Goal: Check status: Check status

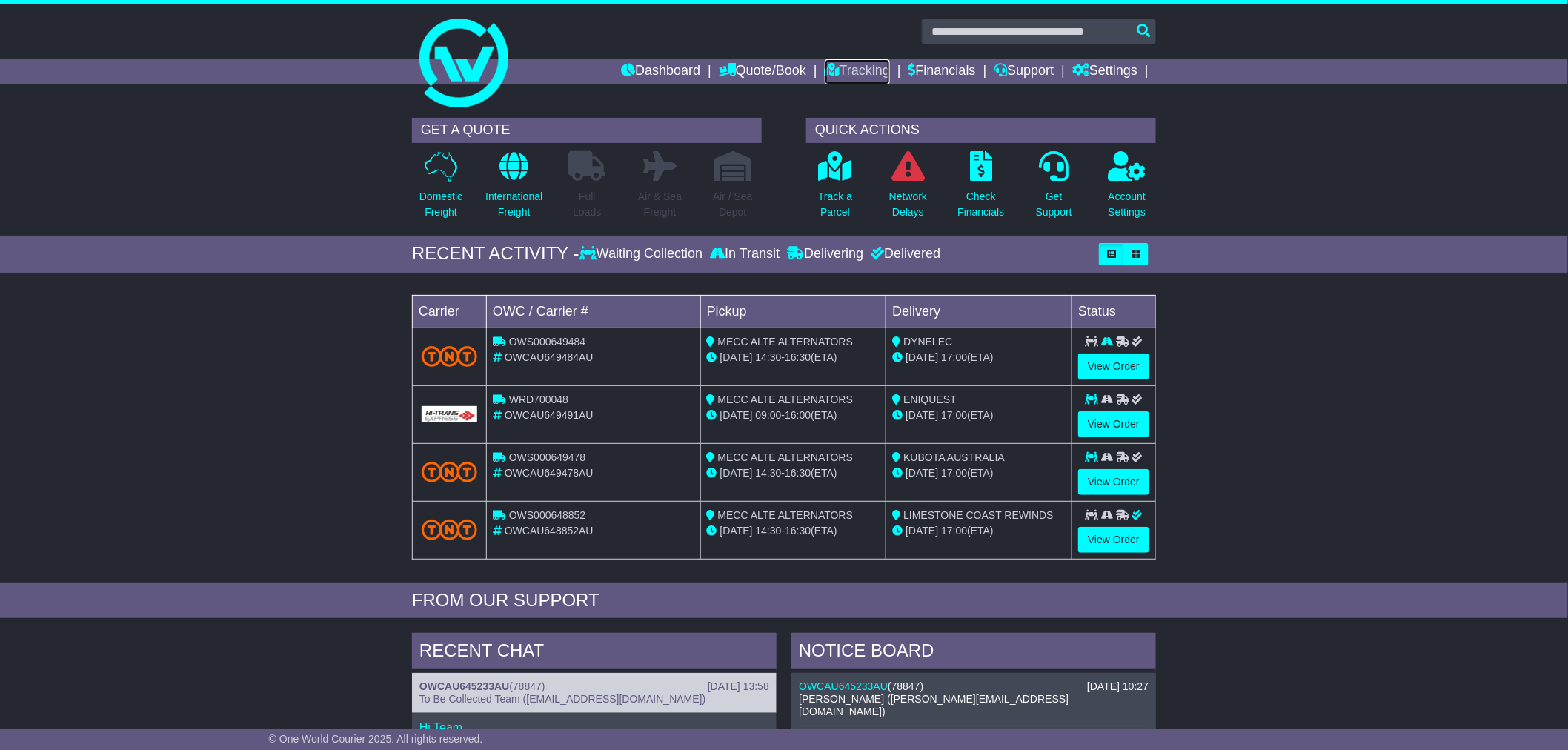
click at [849, 62] on link "Tracking" at bounding box center [857, 71] width 65 height 25
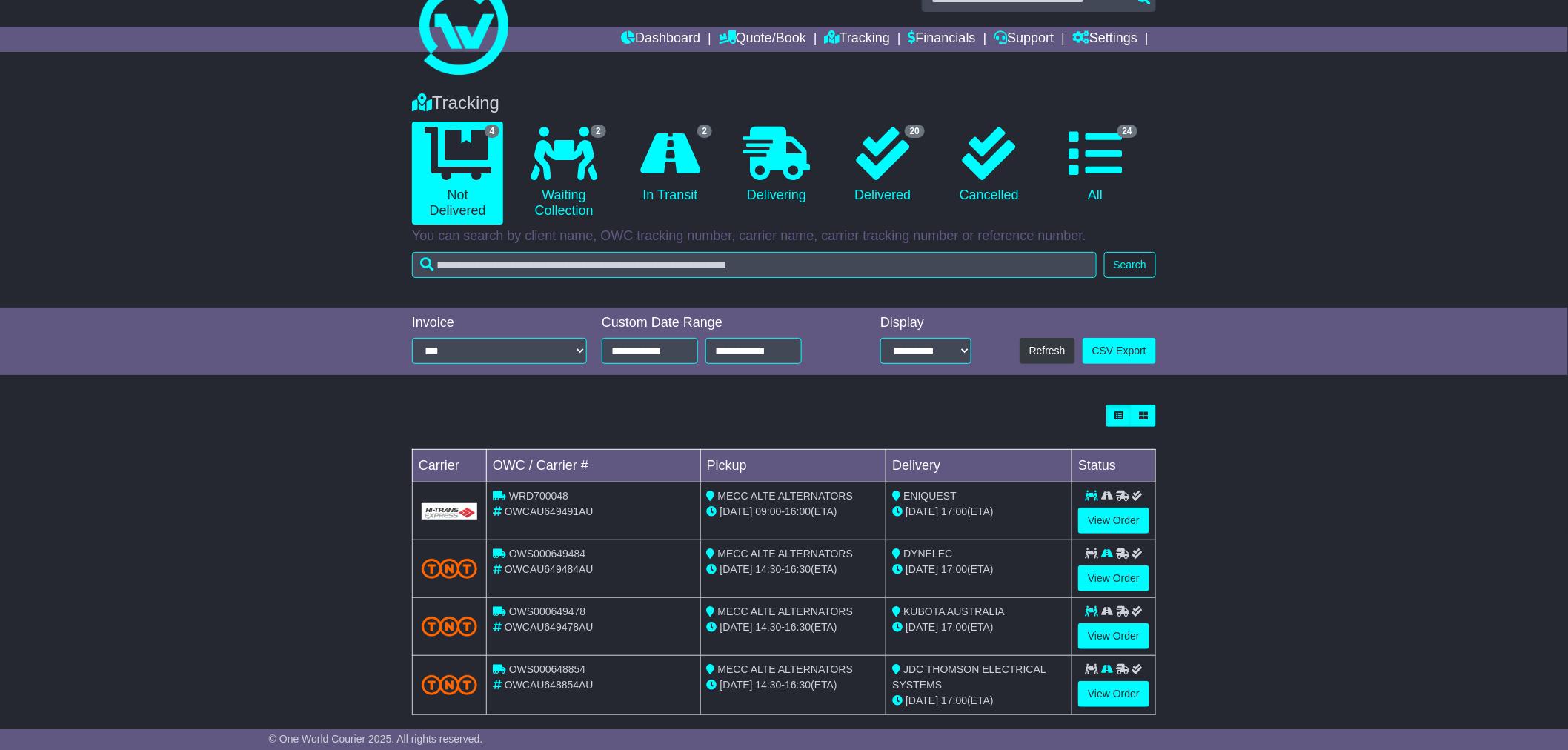
scroll to position [50, 0]
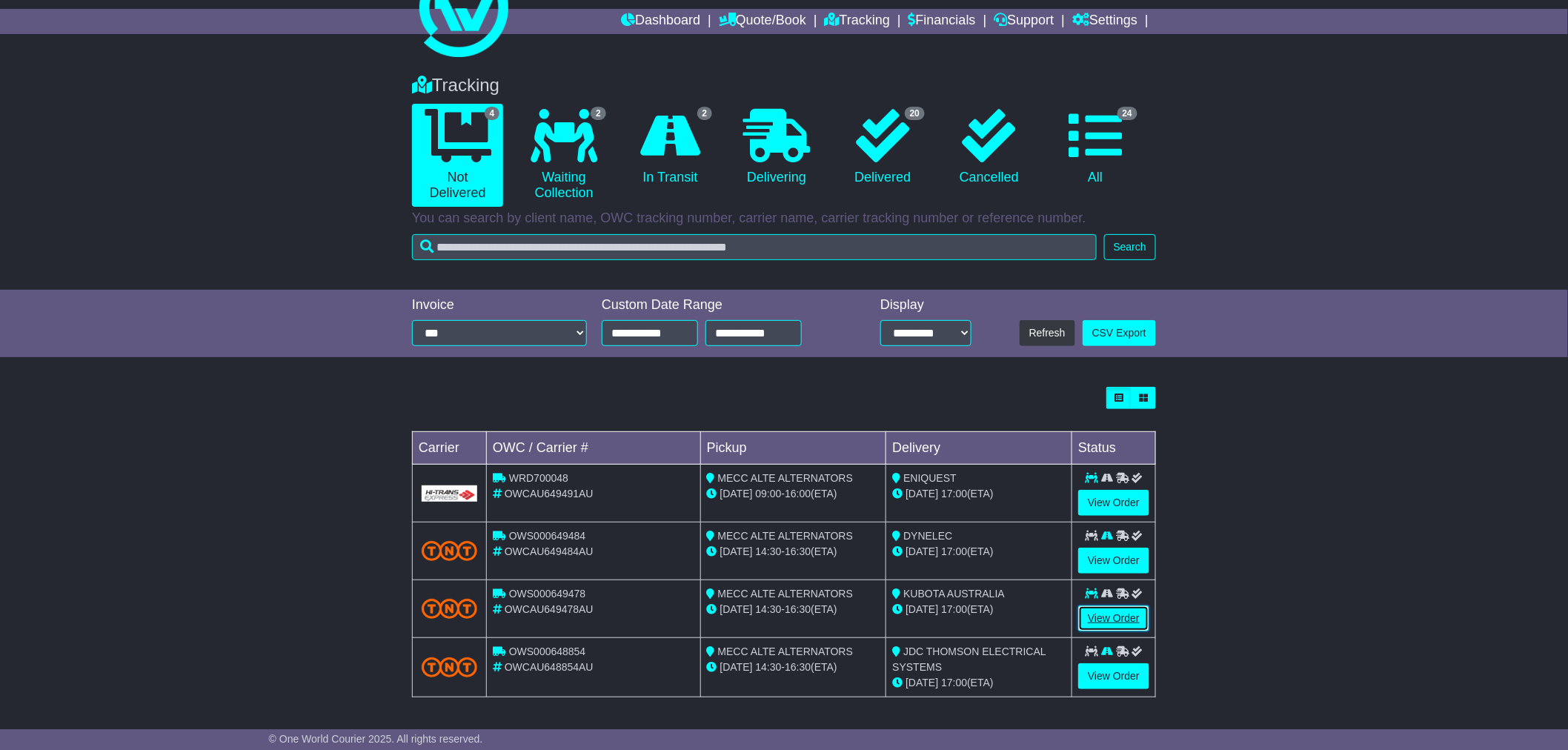
click at [1114, 615] on link "View Order" at bounding box center [1114, 618] width 71 height 26
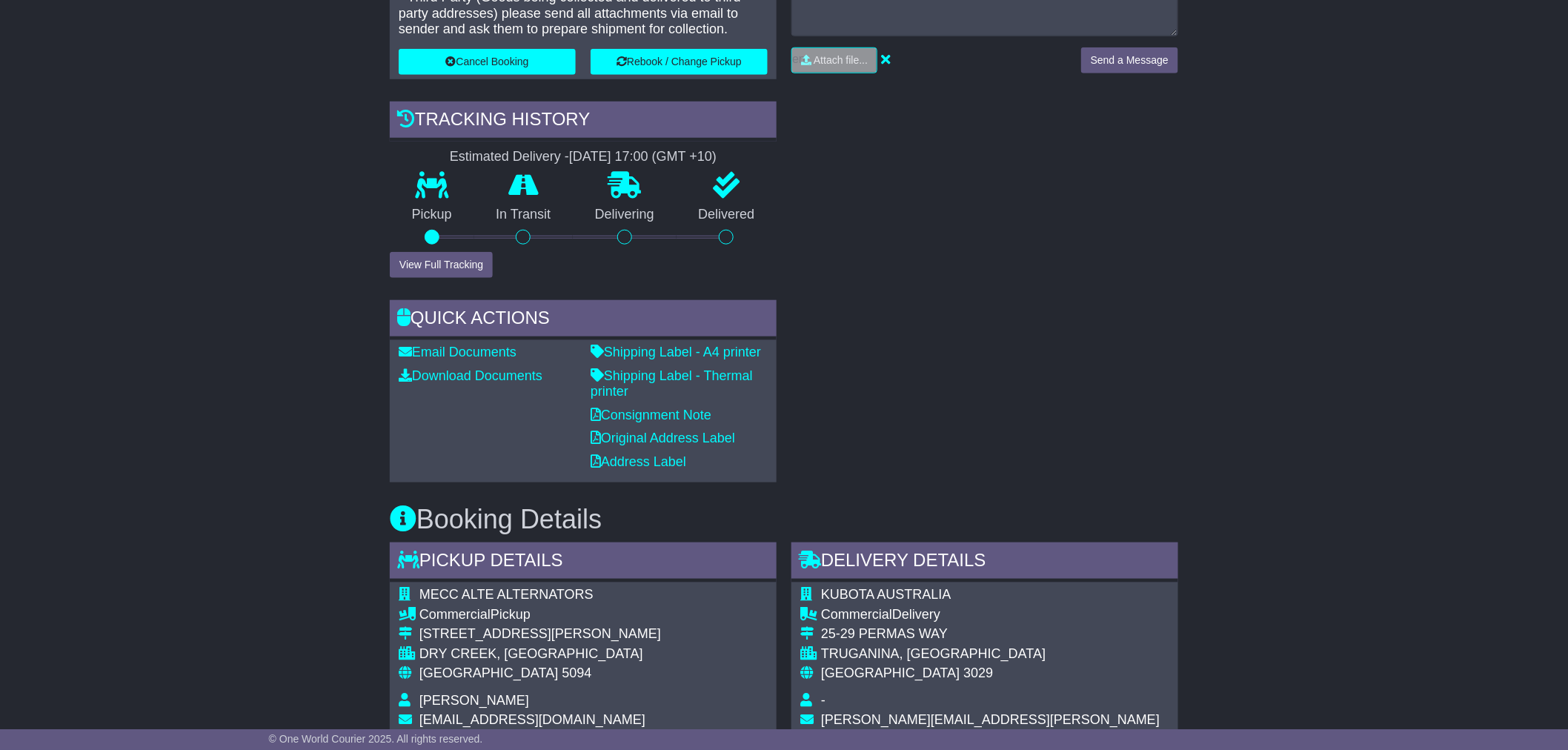
scroll to position [906, 0]
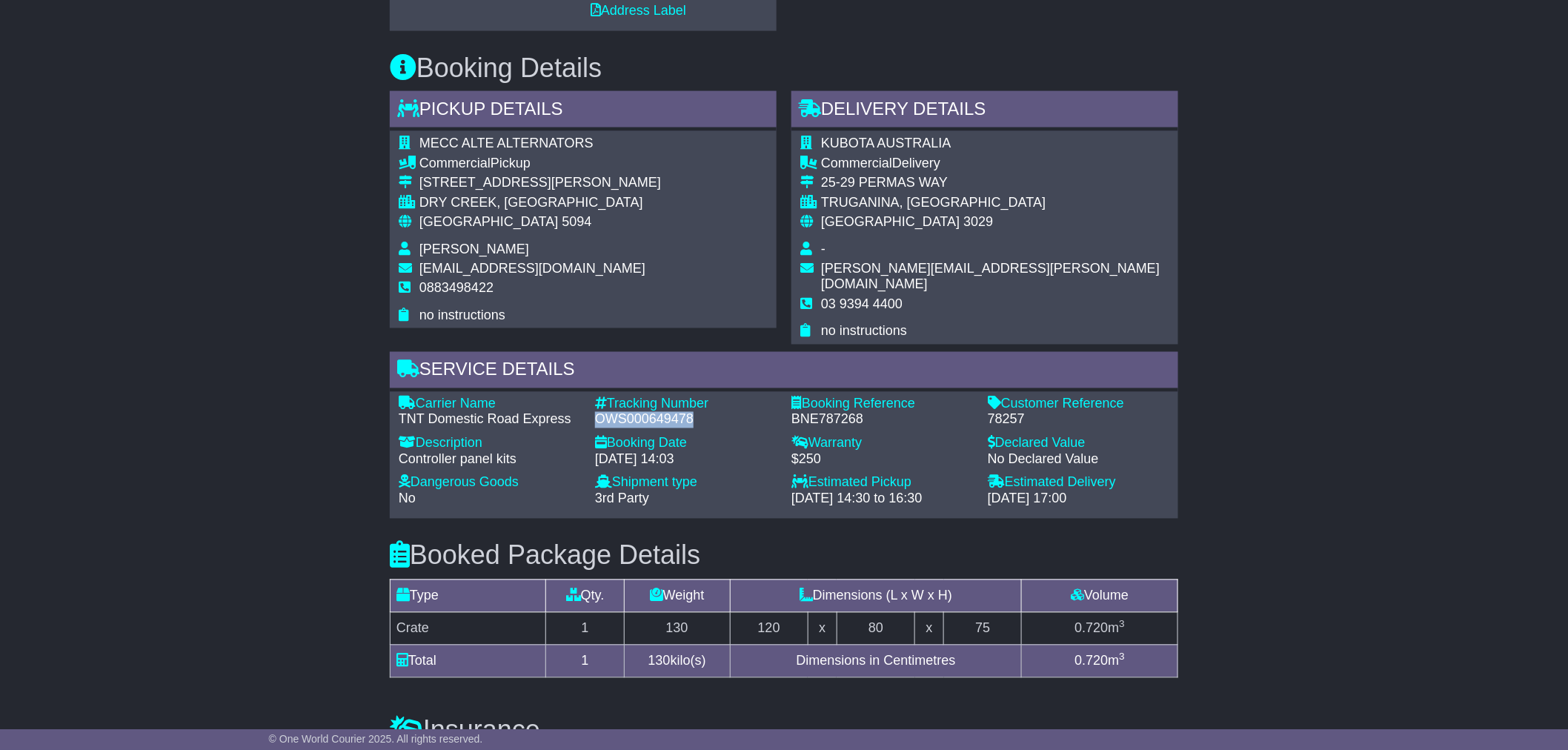
drag, startPoint x: 707, startPoint y: 399, endPoint x: 599, endPoint y: 405, distance: 108.2
click at [599, 412] on div "OWS000649478" at bounding box center [685, 421] width 181 height 17
copy div "OWS000649478"
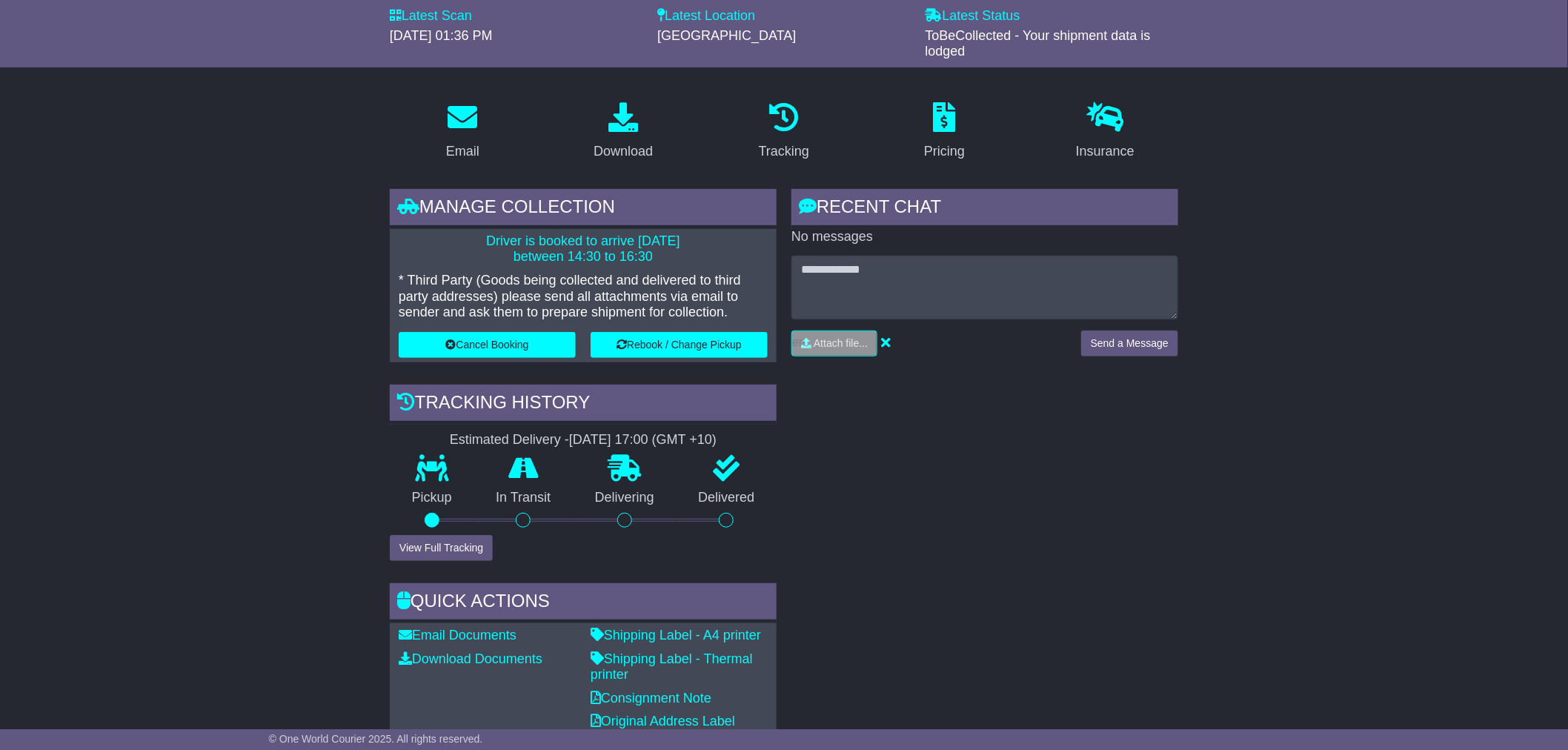
scroll to position [0, 0]
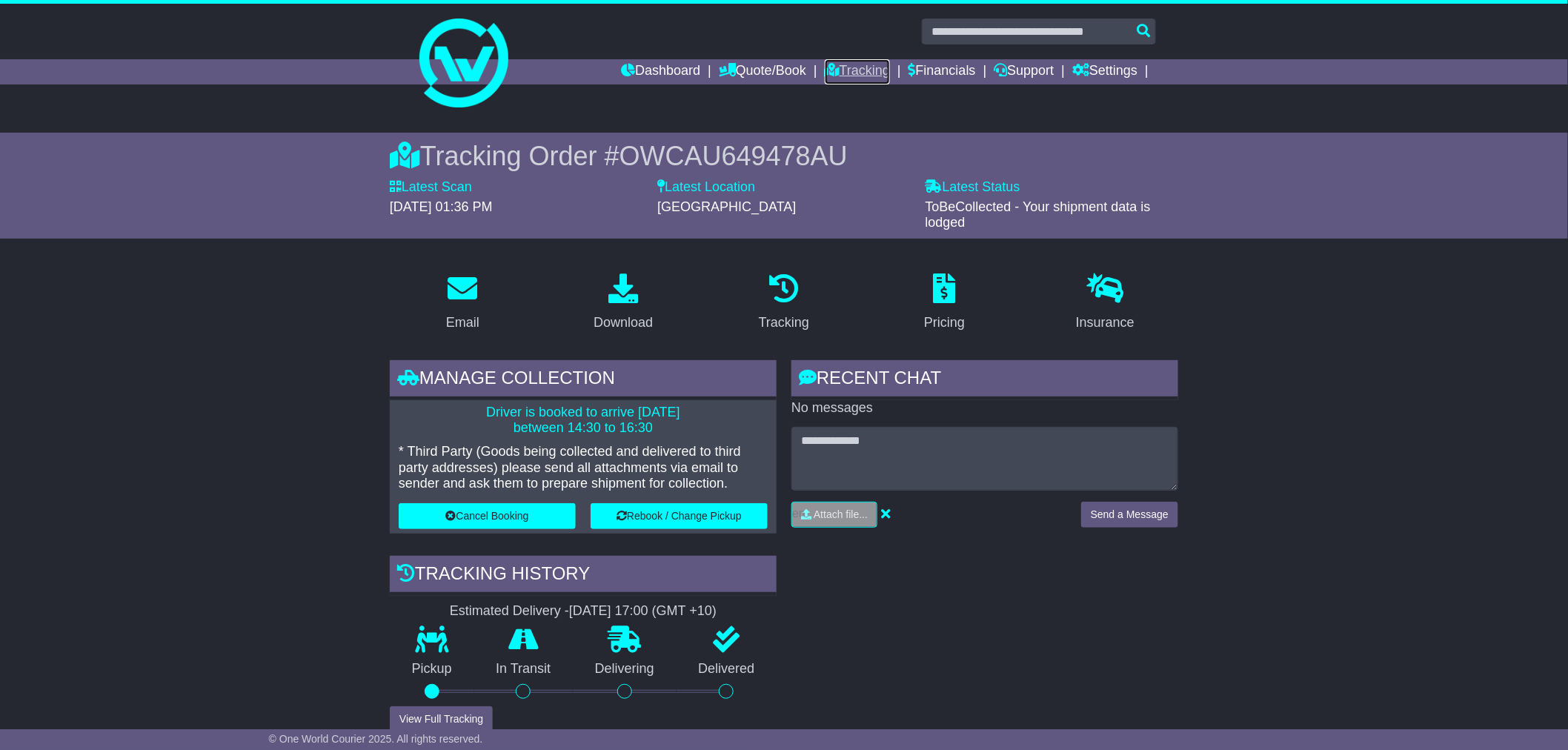
click at [834, 68] on link "Tracking" at bounding box center [857, 71] width 65 height 25
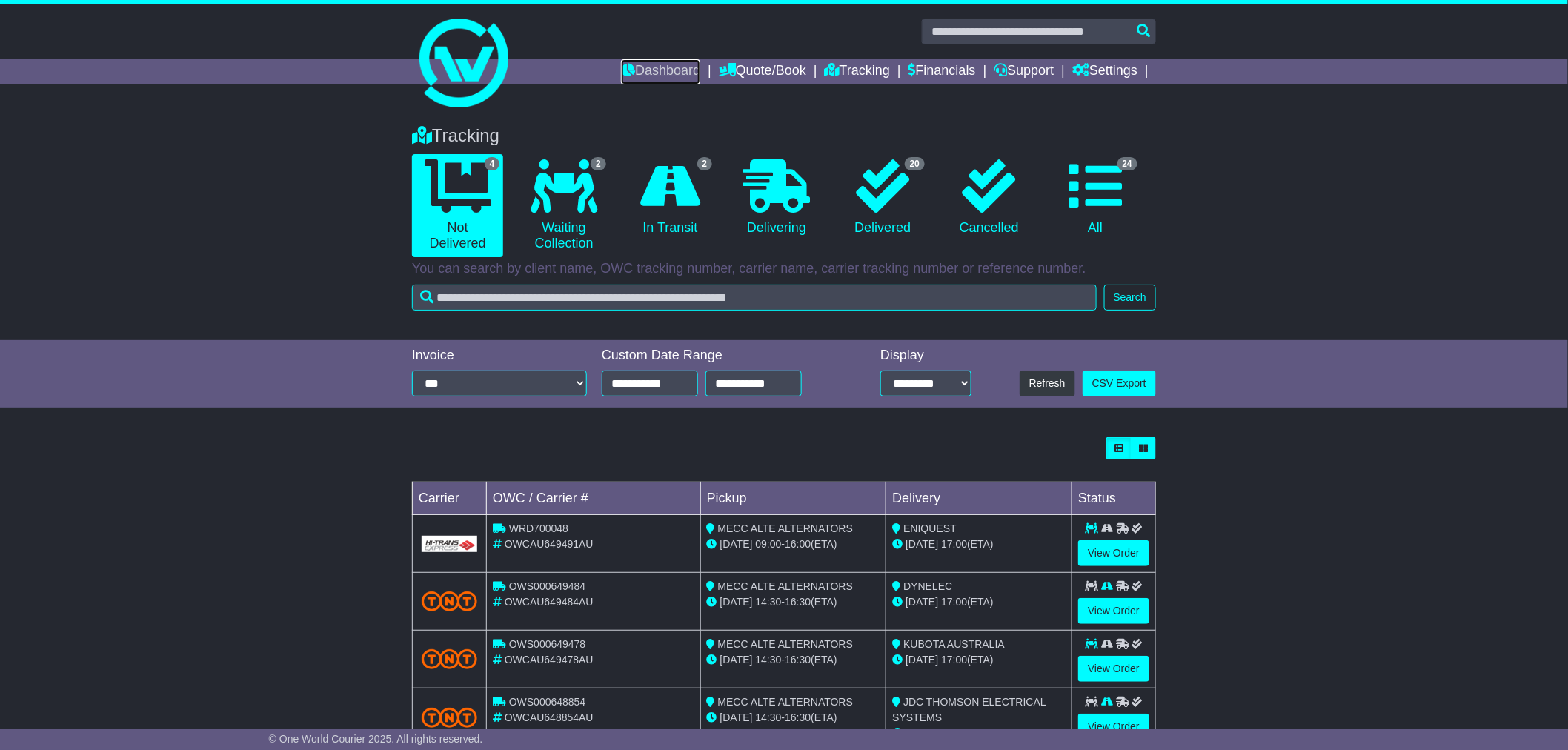
click at [675, 77] on link "Dashboard" at bounding box center [660, 71] width 79 height 25
